Goal: Information Seeking & Learning: Understand process/instructions

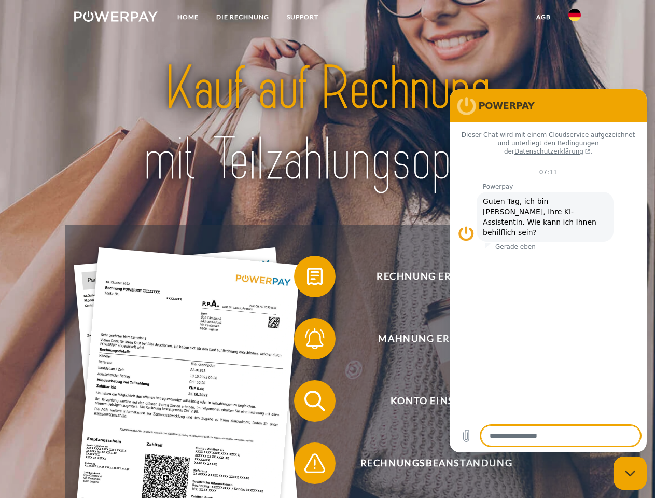
click at [116, 18] on img at bounding box center [115, 16] width 83 height 10
click at [574, 18] on img at bounding box center [574, 15] width 12 height 12
click at [543, 17] on link "agb" at bounding box center [543, 17] width 32 height 19
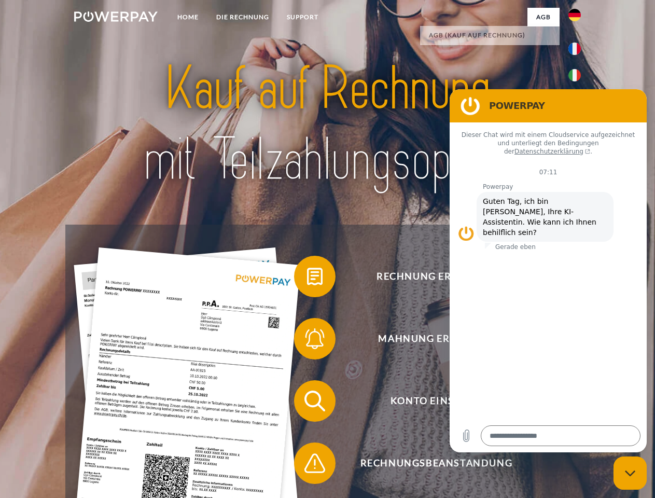
click at [307, 278] on span at bounding box center [299, 276] width 52 height 52
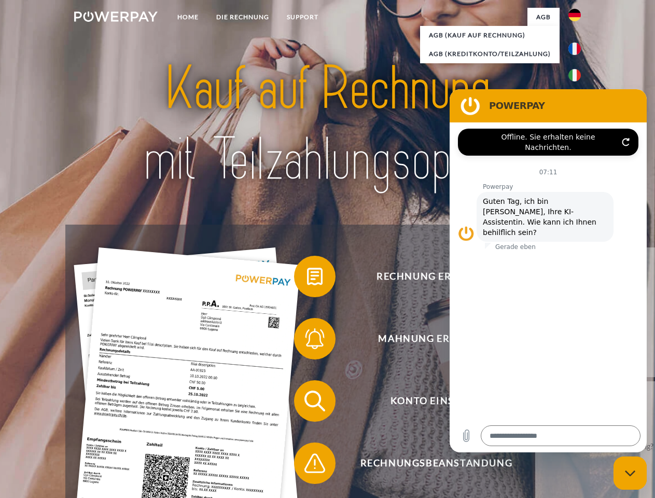
click at [307, 341] on span at bounding box center [299, 339] width 52 height 52
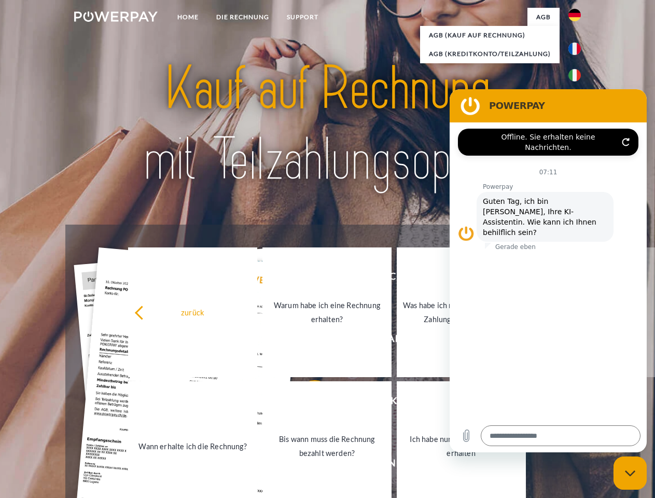
click at [307, 403] on link "Bis wann muss die Rechnung bezahlt werden?" at bounding box center [326, 446] width 129 height 130
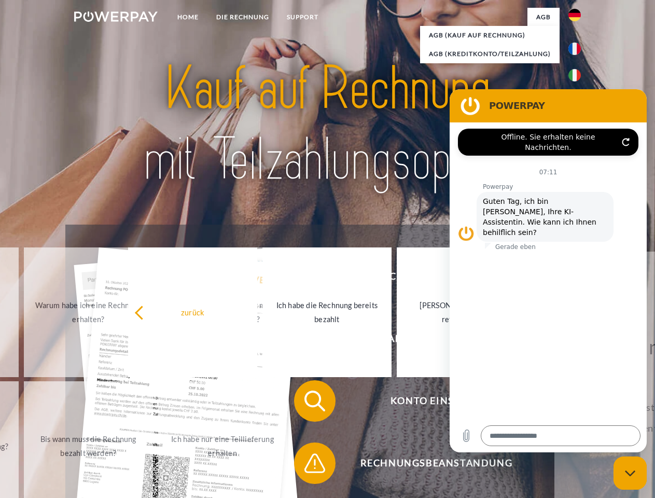
click at [307, 465] on span at bounding box center [299, 463] width 52 height 52
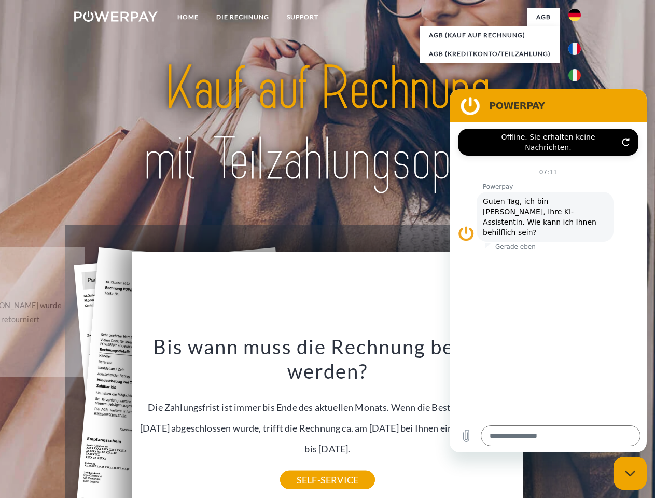
click at [630, 473] on icon "Messaging-Fenster schließen" at bounding box center [630, 473] width 11 height 7
type textarea "*"
